Goal: Information Seeking & Learning: Learn about a topic

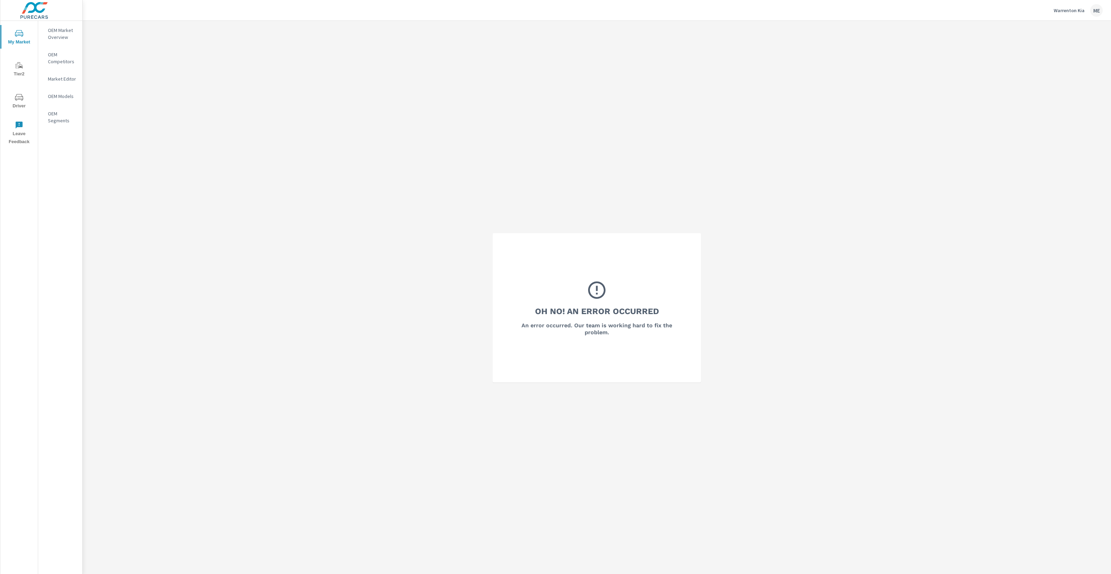
click at [65, 34] on p "OEM Market Overview" at bounding box center [62, 34] width 29 height 14
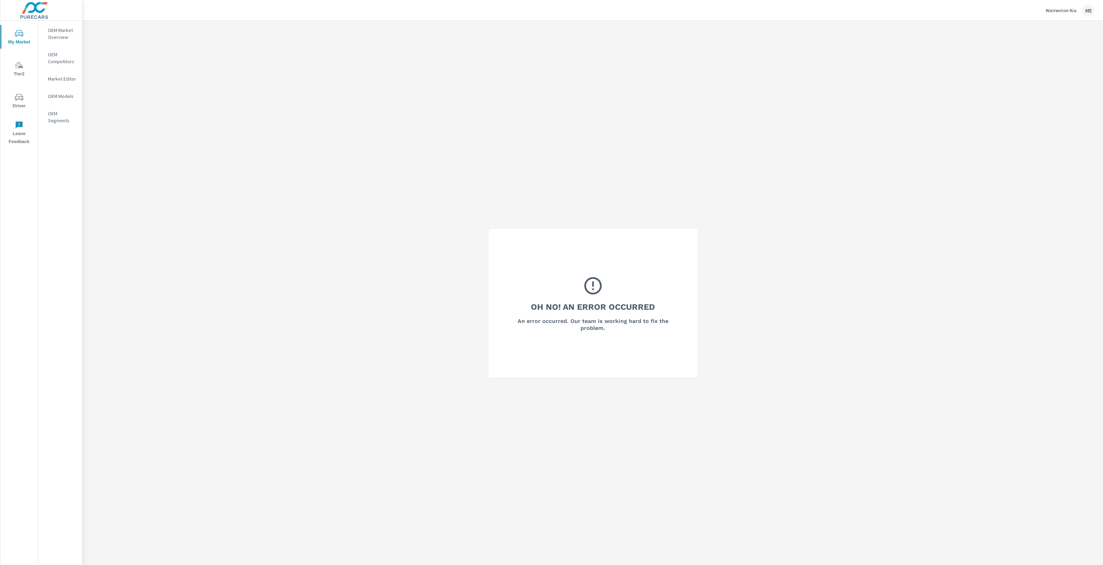
click at [91, 32] on div "Oh No! An Error Occurred An error occurred. Our team is working hard to fix the…" at bounding box center [593, 303] width 1020 height 565
click at [62, 32] on p "OEM Market Overview" at bounding box center [62, 34] width 29 height 14
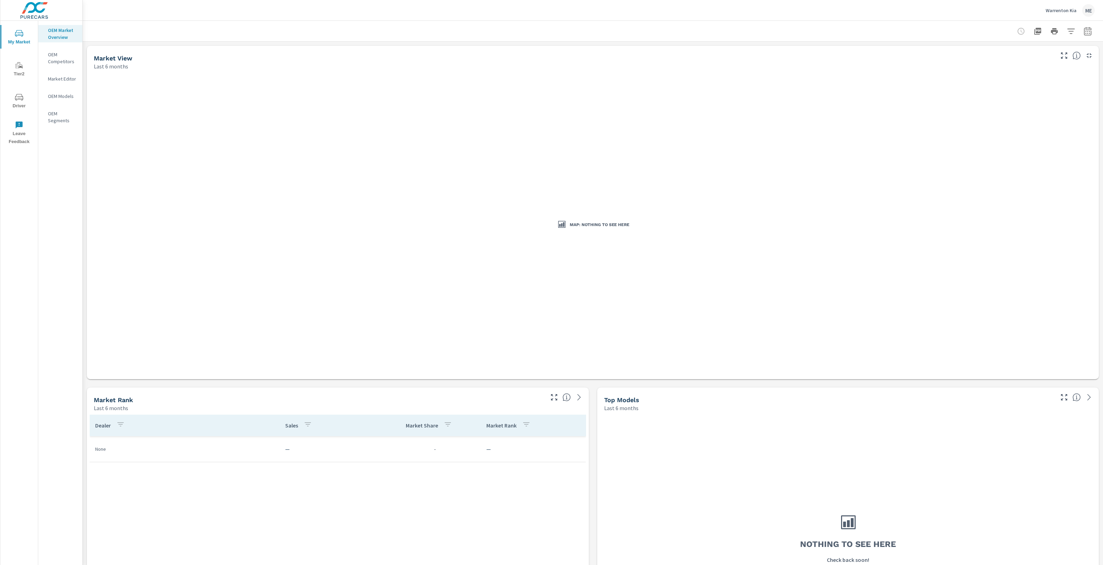
click at [58, 56] on p "OEM Competitors" at bounding box center [62, 58] width 29 height 14
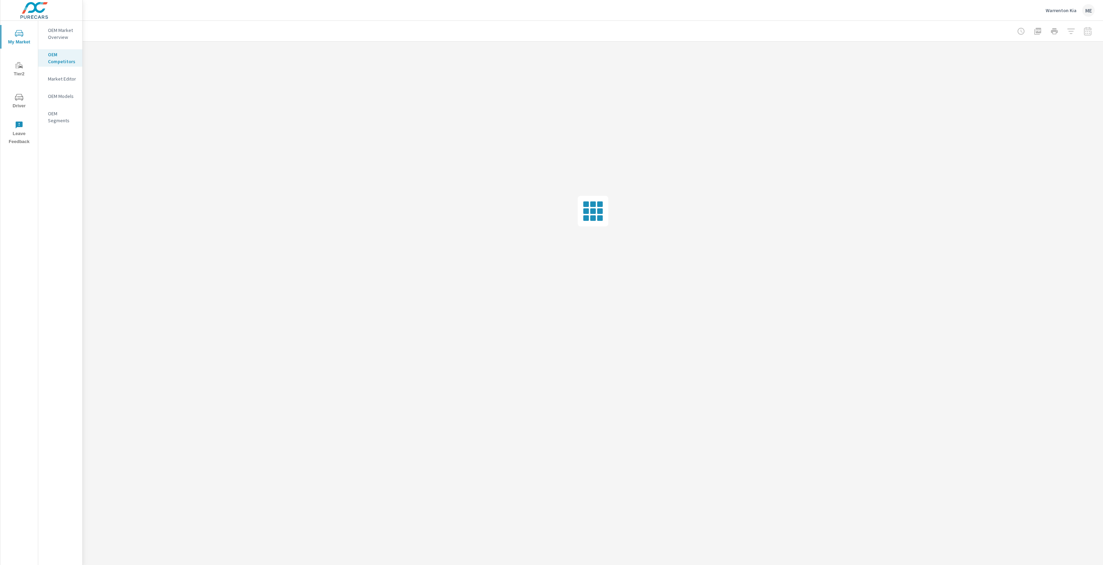
click at [58, 32] on p "OEM Market Overview" at bounding box center [62, 34] width 29 height 14
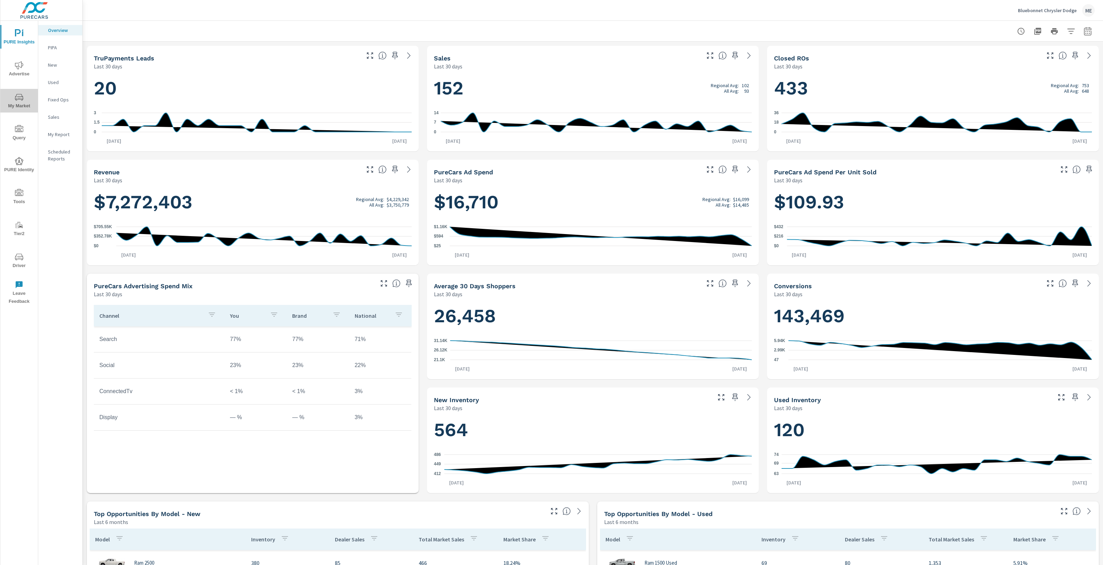
drag, startPoint x: 17, startPoint y: 101, endPoint x: 24, endPoint y: 98, distance: 7.5
click at [17, 101] on icon "nav menu" at bounding box center [19, 97] width 8 height 8
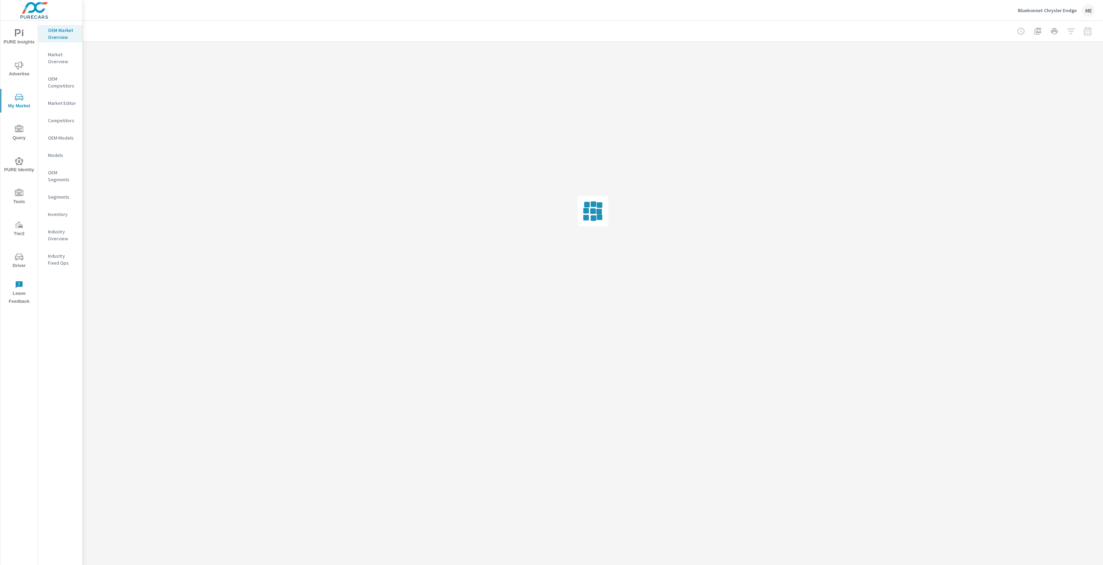
click at [61, 60] on p "Market Overview" at bounding box center [62, 58] width 29 height 14
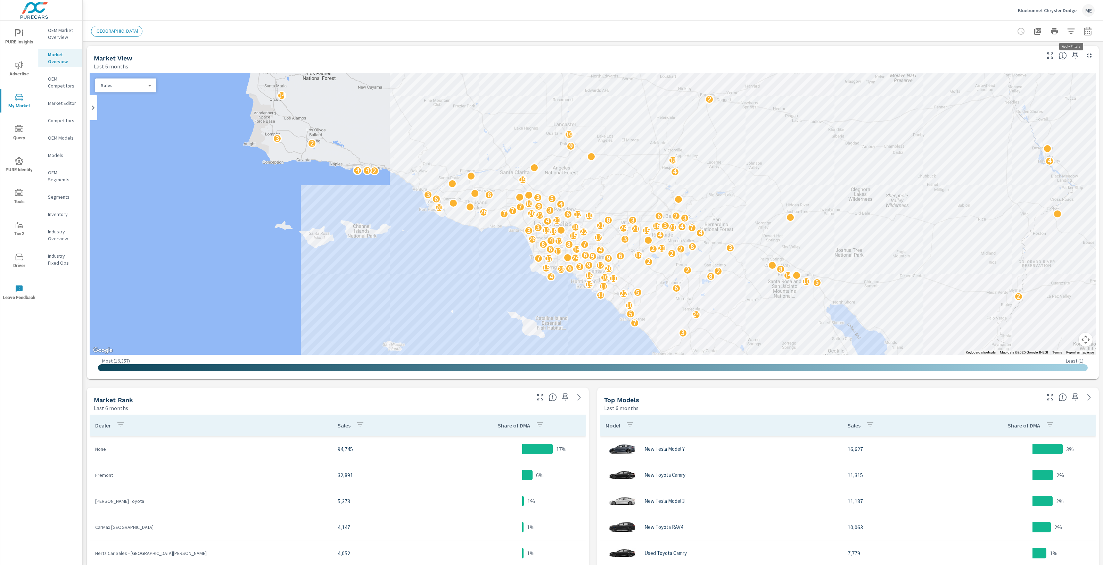
click at [1072, 28] on icon "button" at bounding box center [1070, 30] width 7 height 5
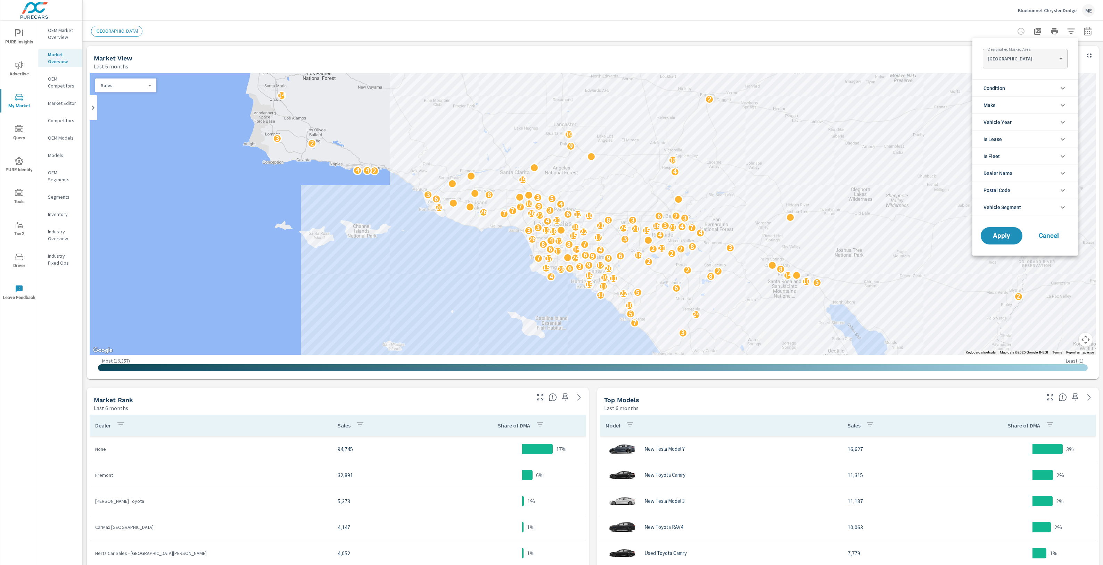
click at [1019, 58] on body "PURE Insights Advertise My Market Query PURE Identity Tools Tier2 Driver Leave …" at bounding box center [551, 282] width 1103 height 565
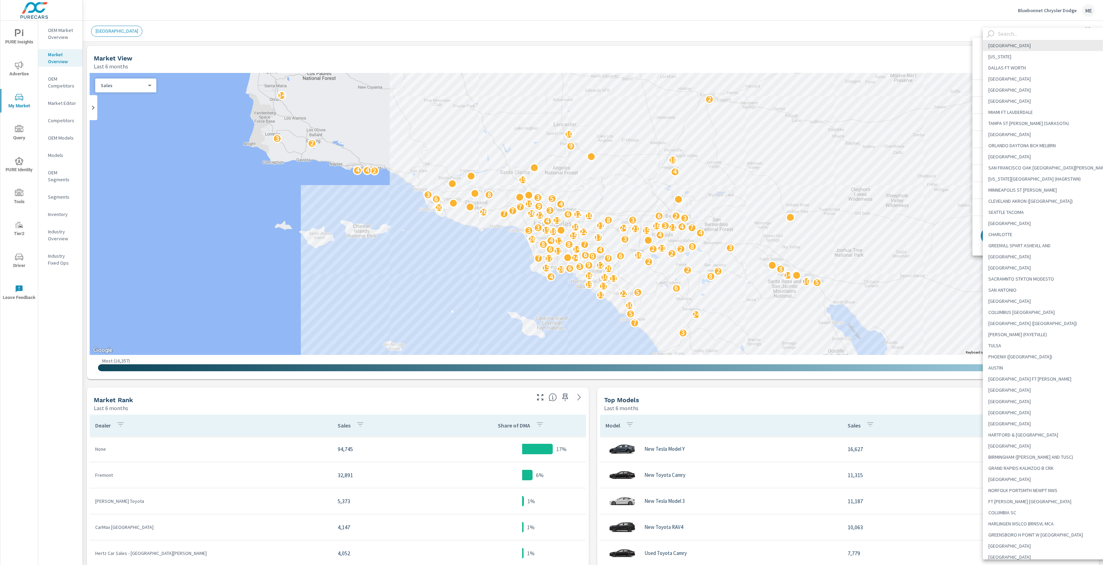
click at [1026, 33] on input "text" at bounding box center [1054, 34] width 119 height 12
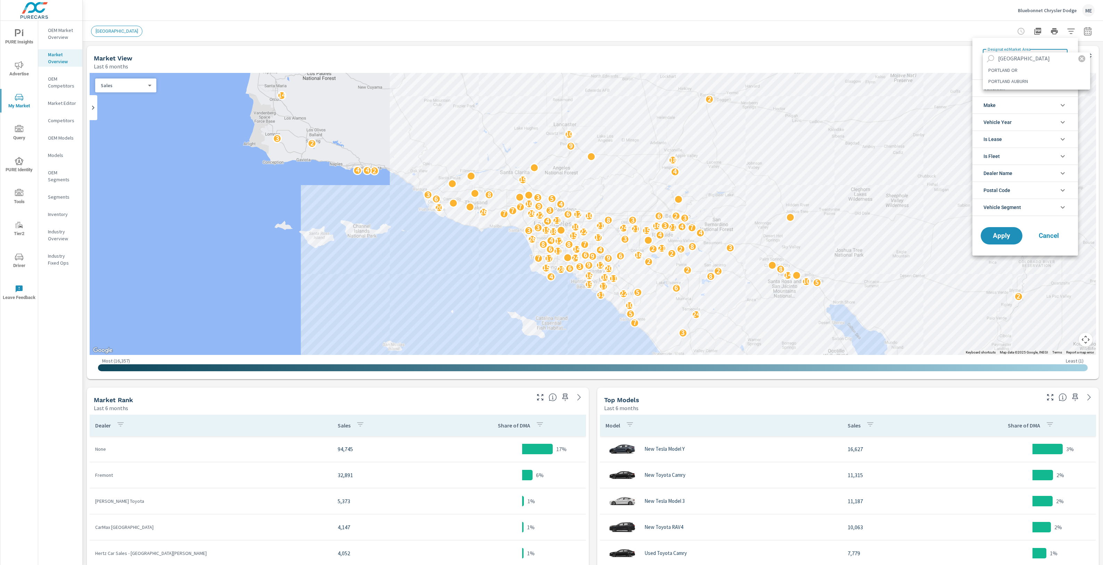
type input "[GEOGRAPHIC_DATA]"
click at [1009, 69] on li "PORTLAND OR" at bounding box center [1035, 70] width 107 height 11
type Area "PORTLAND OR"
click at [1005, 86] on span "Condition" at bounding box center [994, 88] width 22 height 17
click at [999, 101] on span "New" at bounding box center [1033, 104] width 76 height 8
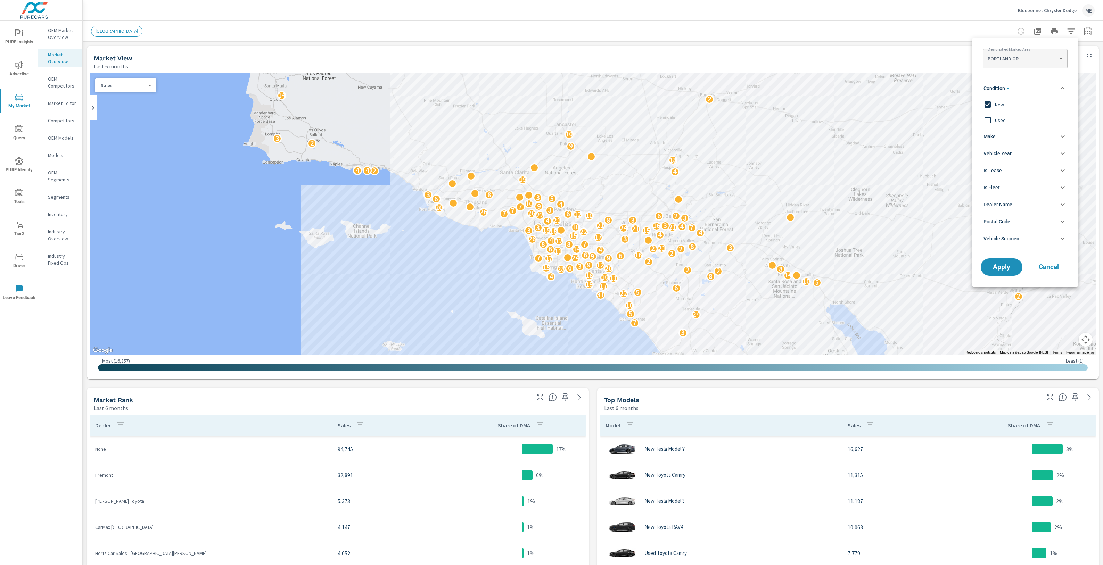
click at [1006, 136] on li "Make" at bounding box center [1025, 136] width 106 height 17
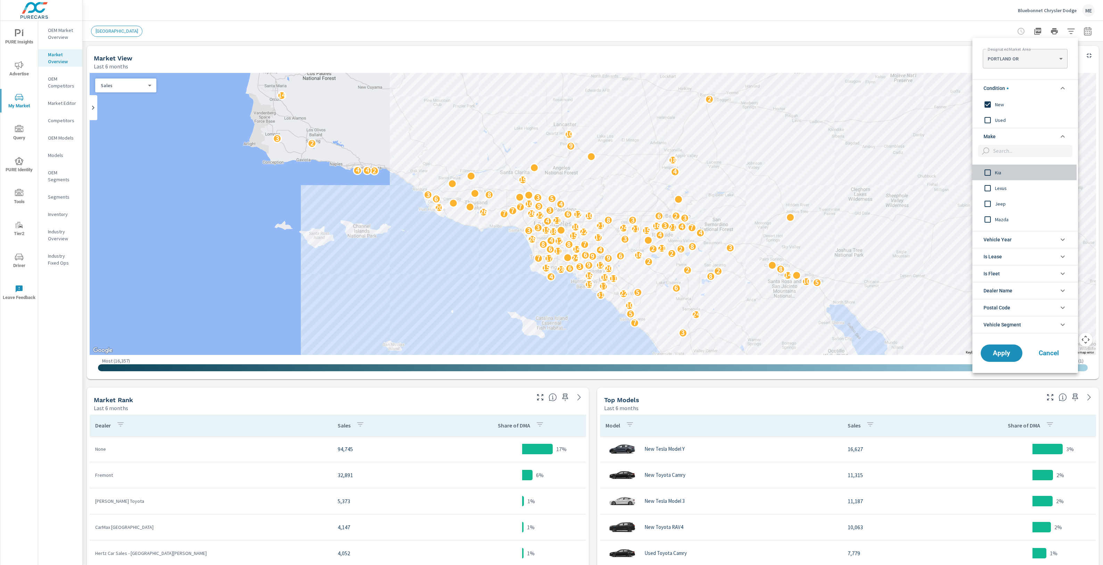
click at [998, 171] on span "Kia" at bounding box center [1033, 172] width 76 height 8
click at [1008, 347] on button "Apply" at bounding box center [1001, 353] width 43 height 18
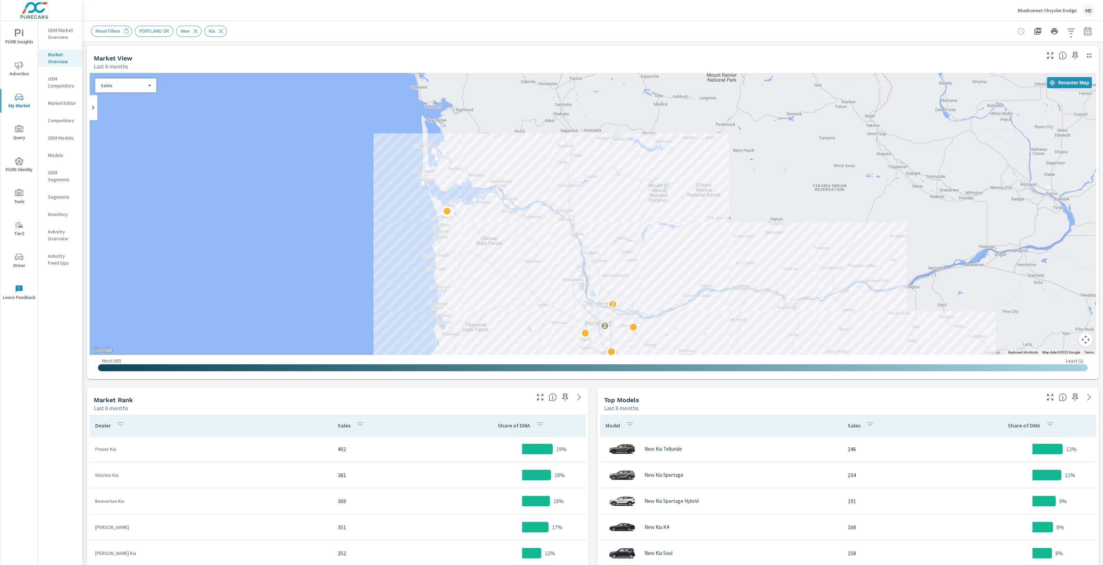
drag, startPoint x: 515, startPoint y: 198, endPoint x: 517, endPoint y: 340, distance: 141.3
click at [517, 340] on div "2 2" at bounding box center [593, 214] width 1006 height 282
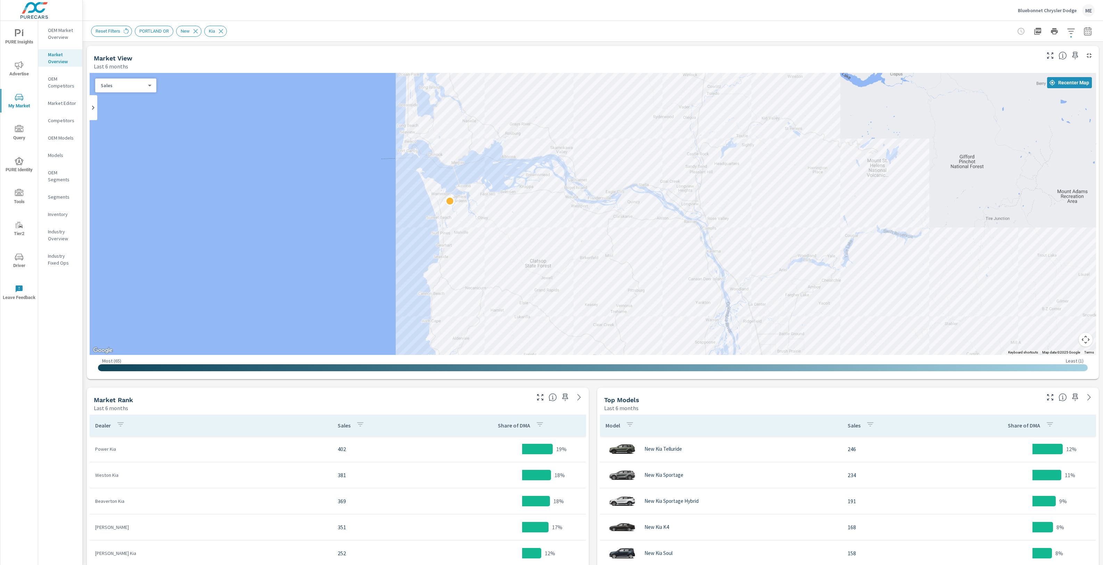
drag, startPoint x: 458, startPoint y: 232, endPoint x: 488, endPoint y: 235, distance: 30.4
click at [510, 297] on div "2 2" at bounding box center [593, 214] width 1006 height 282
click at [453, 198] on div "← Move left → Move right ↑ Move up ↓ Move down + Zoom in - Zoom out Home Jump l…" at bounding box center [593, 225] width 1006 height 304
click at [596, 415] on div "Market View Last 6 months ← Move left → Move right ↑ Move up ↓ Move down + Zoom…" at bounding box center [593, 469] width 1020 height 854
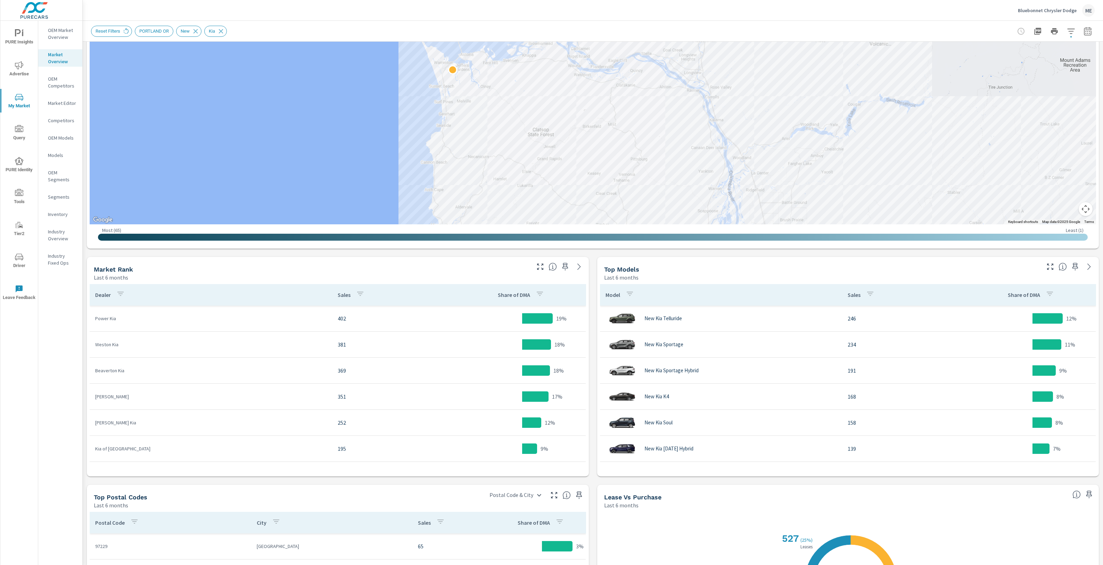
scroll to position [131, 0]
click at [382, 387] on p "43" at bounding box center [396, 387] width 116 height 8
drag, startPoint x: 97, startPoint y: 387, endPoint x: 143, endPoint y: 387, distance: 45.8
click at [143, 387] on p "Warrenton Kia" at bounding box center [210, 386] width 231 height 7
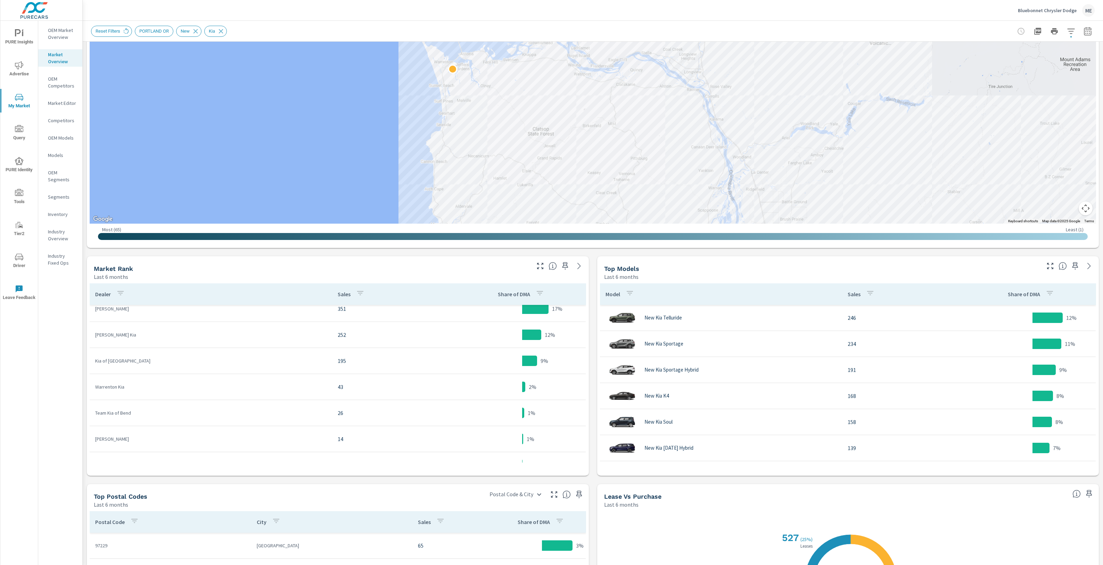
click at [597, 398] on div "Model Sales Share of DMA New Kia Telluride 246 12% New Kia Sportage 234 11% New…" at bounding box center [848, 378] width 502 height 195
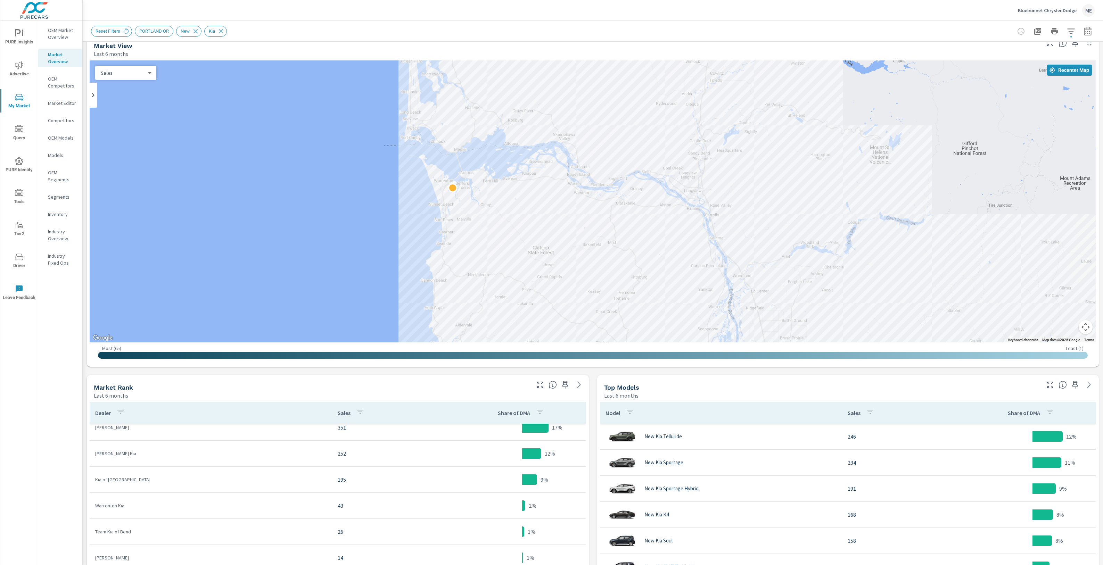
scroll to position [0, 0]
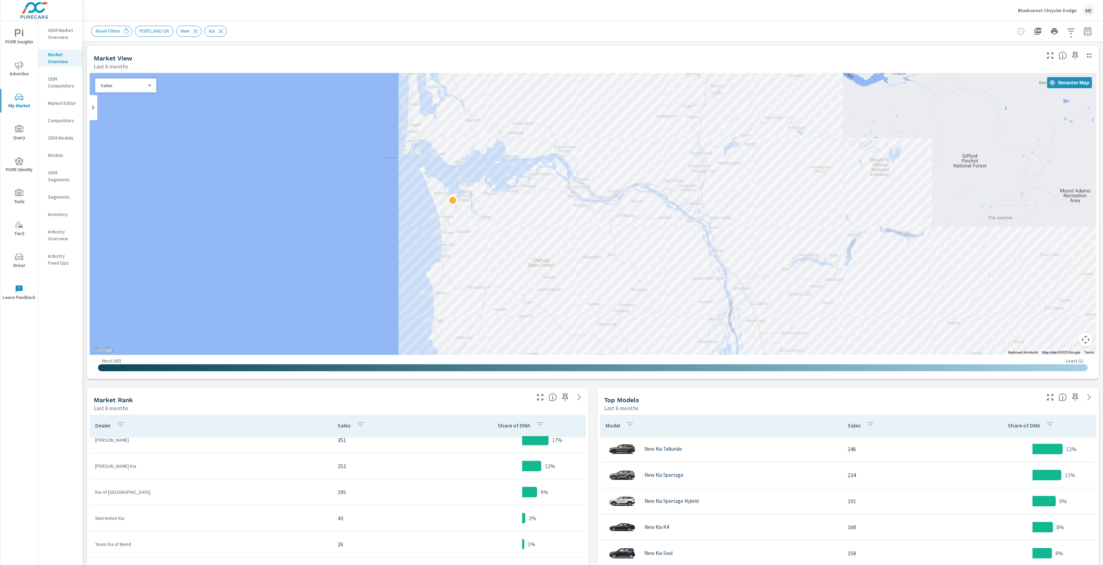
click at [593, 450] on div "Market View Last 6 months ← Move left → Move right ↑ Move up ↓ Move down + Zoom…" at bounding box center [593, 469] width 1020 height 854
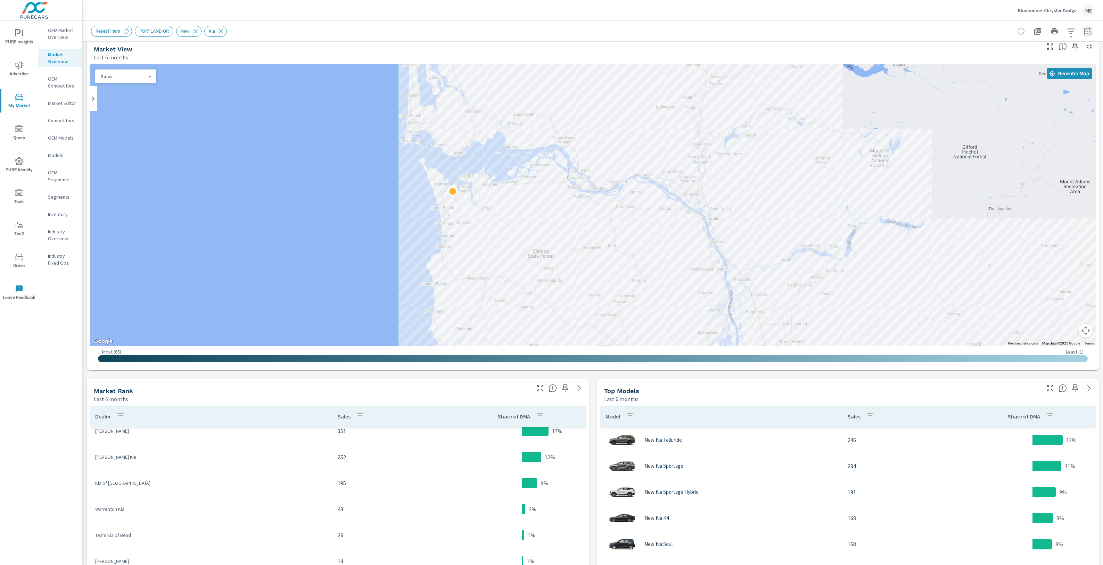
scroll to position [9, 0]
